Goal: Entertainment & Leisure: Consume media (video, audio)

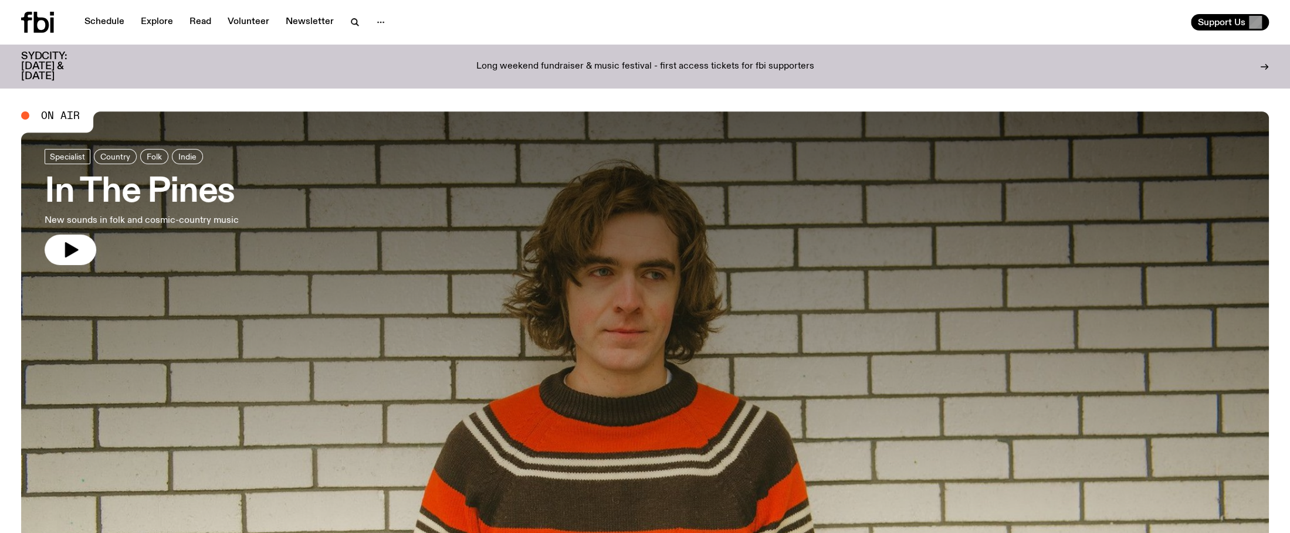
click at [159, 195] on h3 "In The Pines" at bounding box center [142, 192] width 194 height 33
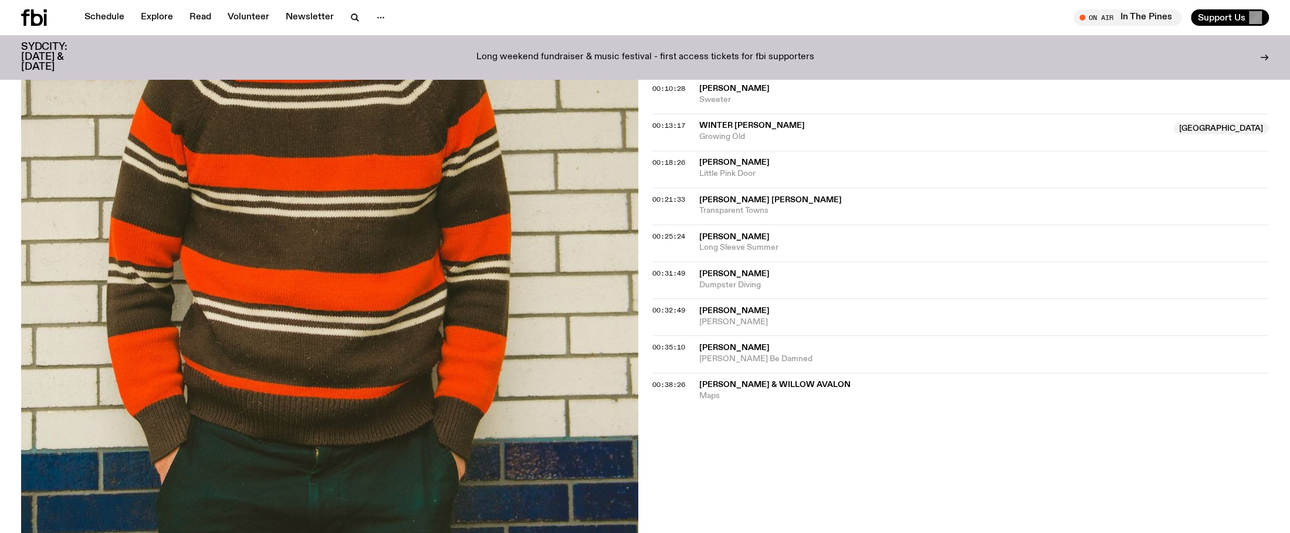
scroll to position [527, 0]
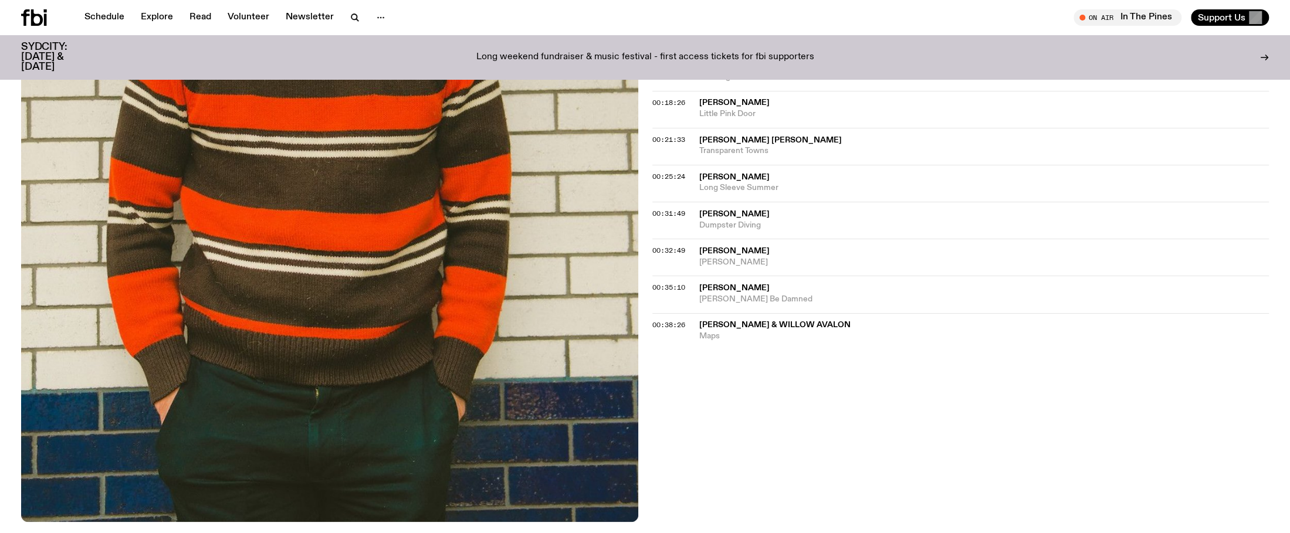
click at [783, 321] on span "[PERSON_NAME] & Willow Avalon" at bounding box center [774, 325] width 151 height 8
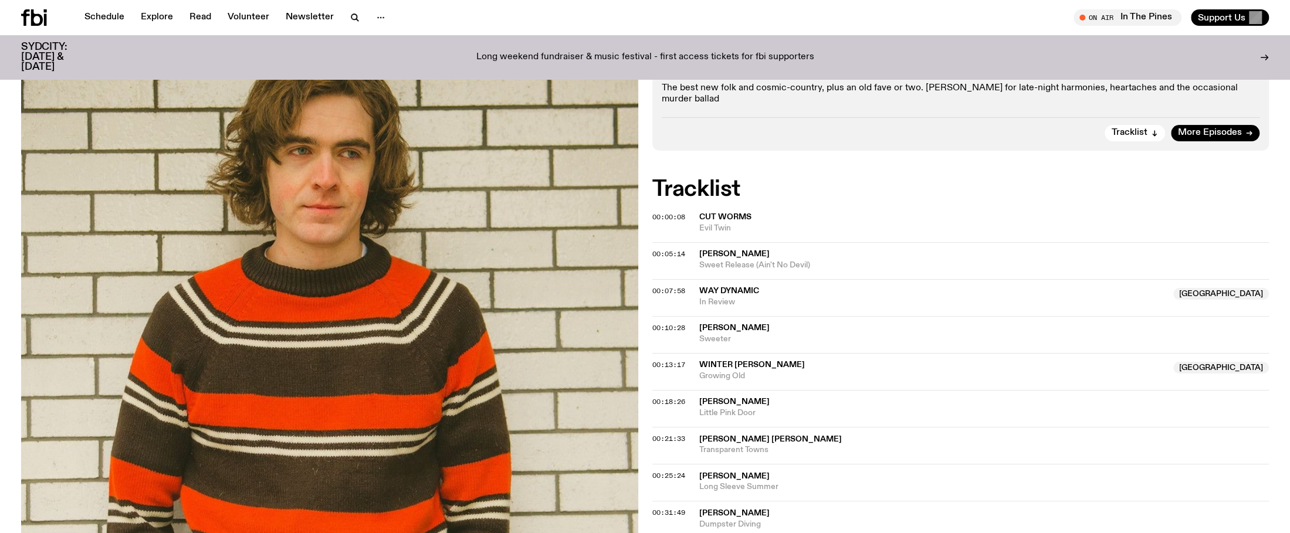
scroll to position [111, 0]
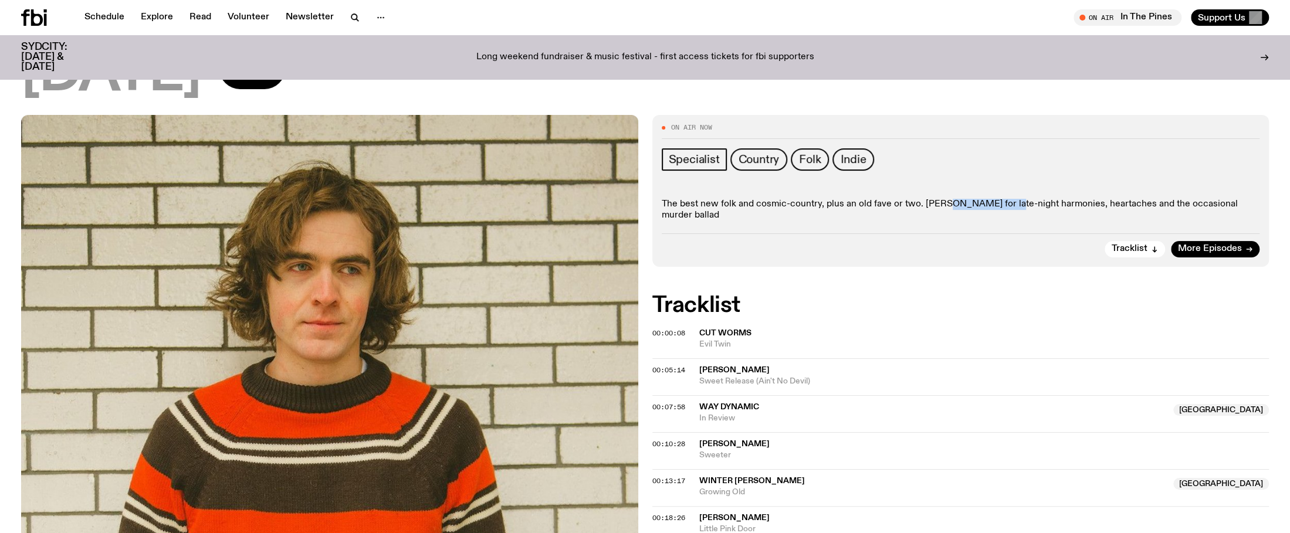
drag, startPoint x: 939, startPoint y: 204, endPoint x: 1008, endPoint y: 207, distance: 68.2
click at [1008, 207] on p "The best new folk and cosmic-country, plus an old fave or two. [PERSON_NAME] fo…" at bounding box center [961, 210] width 599 height 22
